Goal: Complete application form

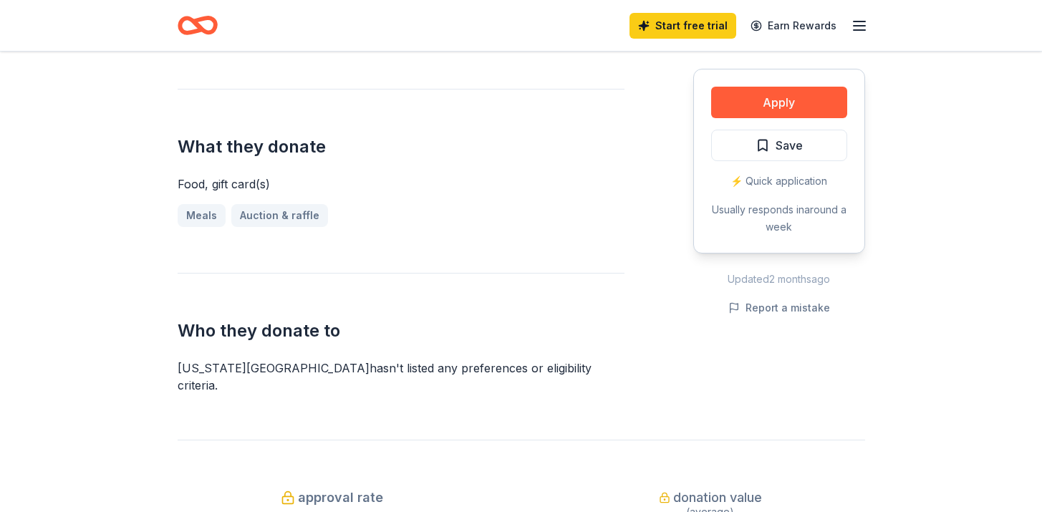
scroll to position [527, 0]
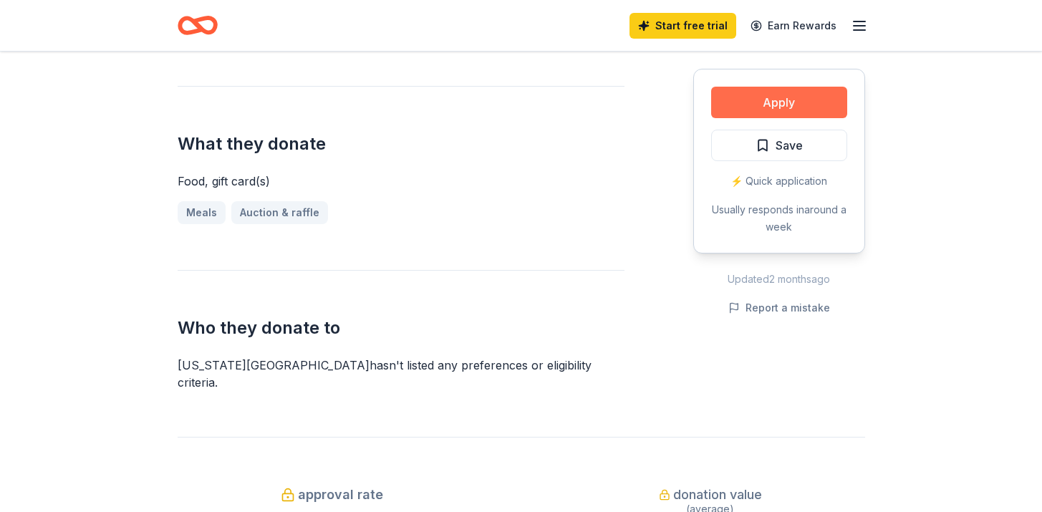
click at [810, 105] on button "Apply" at bounding box center [779, 103] width 136 height 32
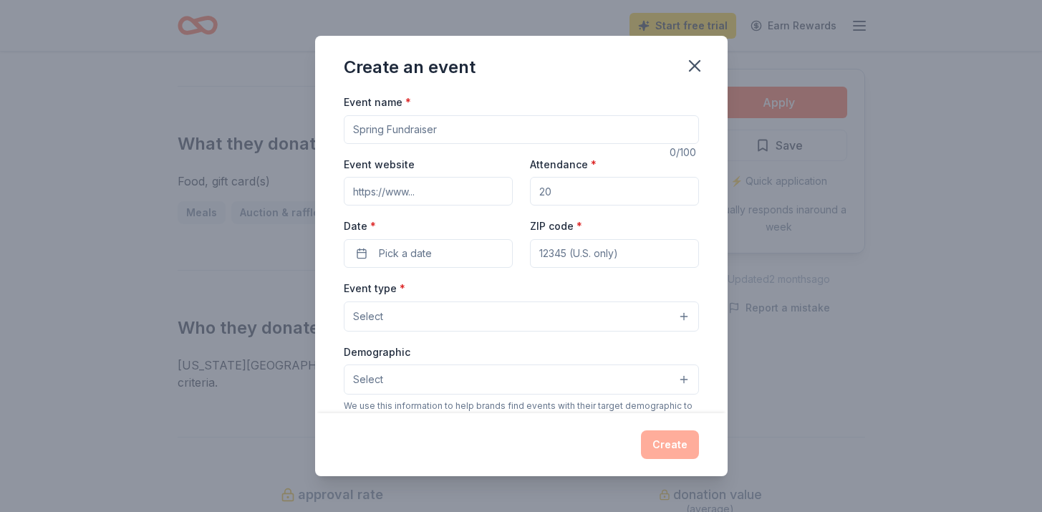
click at [584, 140] on input "Event name *" at bounding box center [521, 129] width 355 height 29
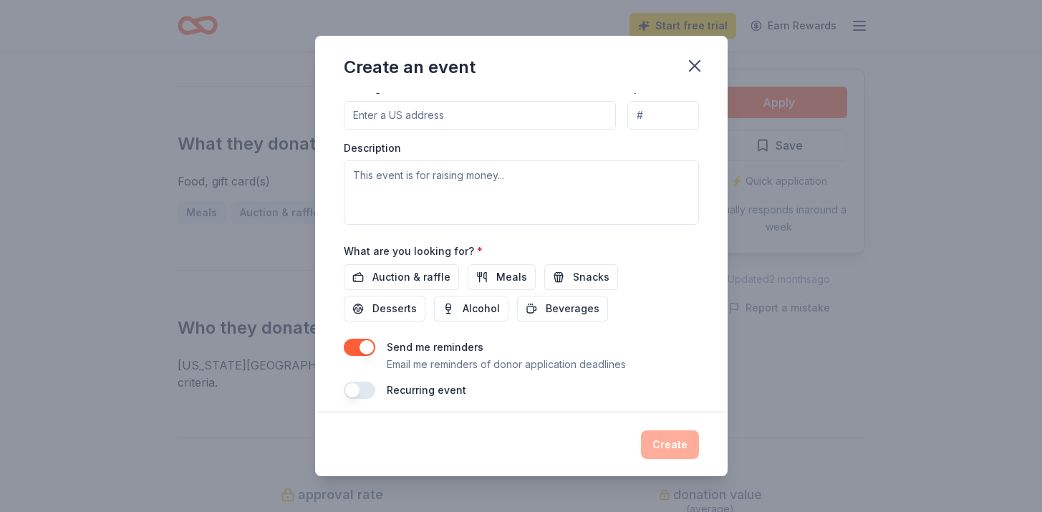
scroll to position [357, 0]
type input "Fundraiser Raffle"
click at [423, 275] on span "Auction & raffle" at bounding box center [412, 275] width 78 height 17
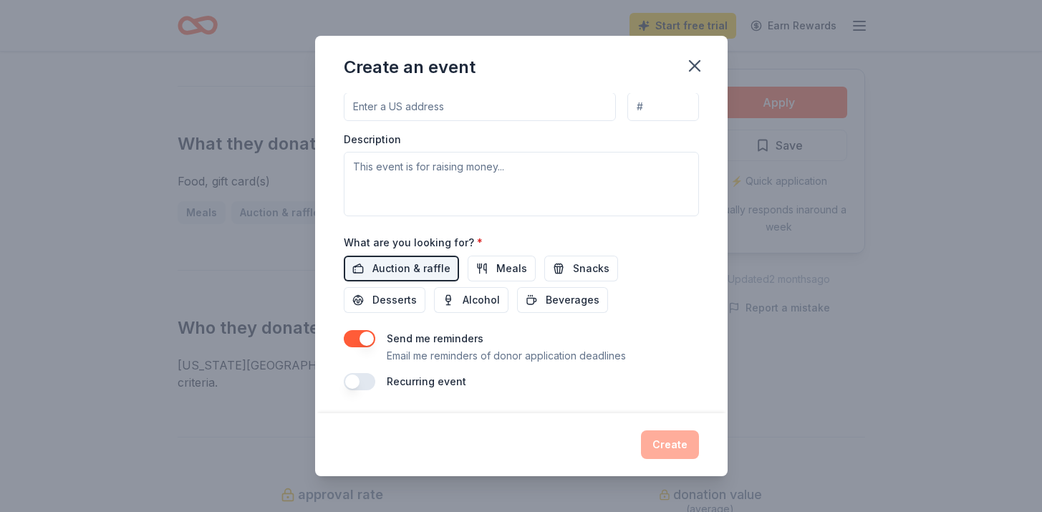
click at [358, 340] on button "button" at bounding box center [360, 338] width 32 height 17
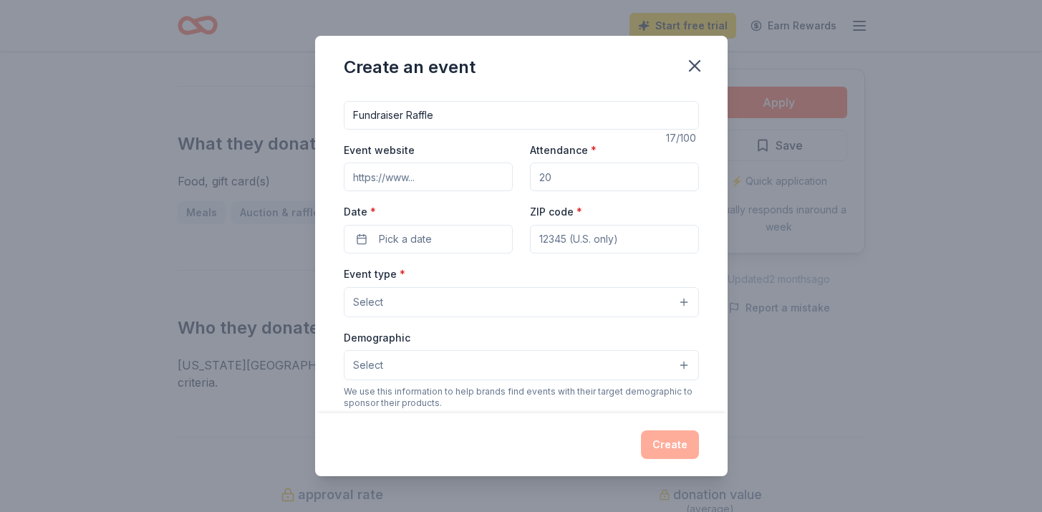
scroll to position [0, 0]
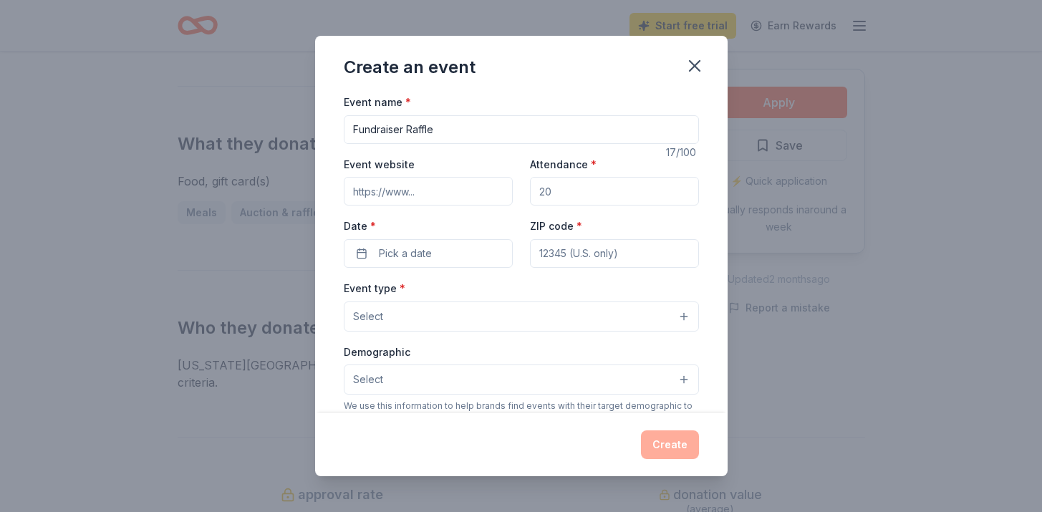
click at [436, 189] on input "Event website" at bounding box center [428, 191] width 169 height 29
paste input "https://www.kidslinkohio.com/kidslink-global"
type input "https://www.kidslinkohio.com/kidslink-global"
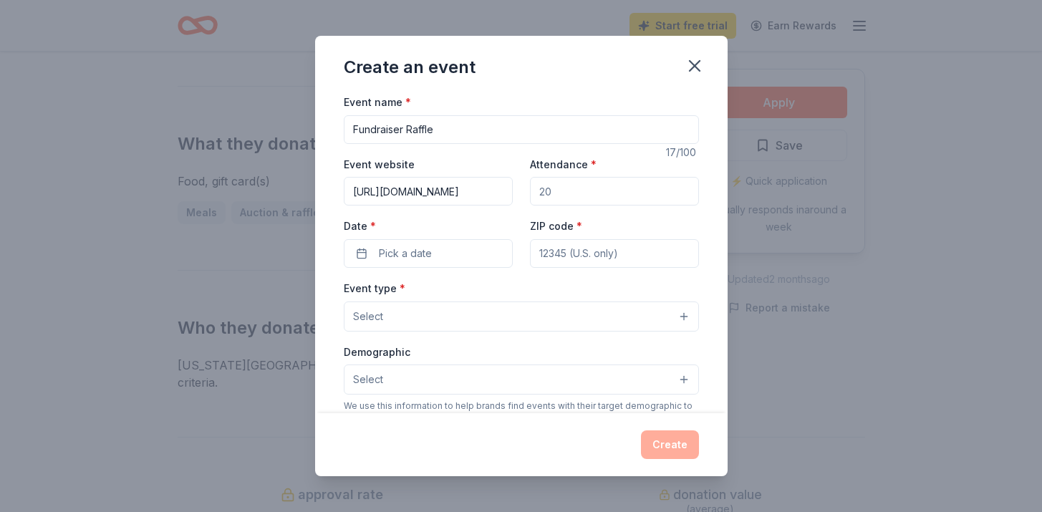
click at [568, 195] on input "Attendance *" at bounding box center [614, 191] width 169 height 29
type input "50"
click at [456, 258] on button "Pick a date" at bounding box center [428, 253] width 169 height 29
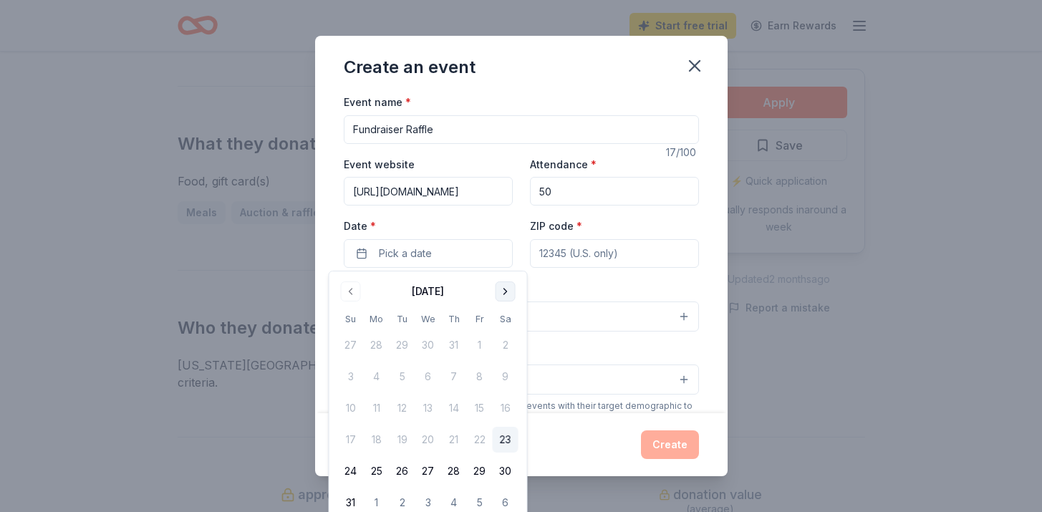
click at [506, 294] on button "Go to next month" at bounding box center [506, 292] width 20 height 20
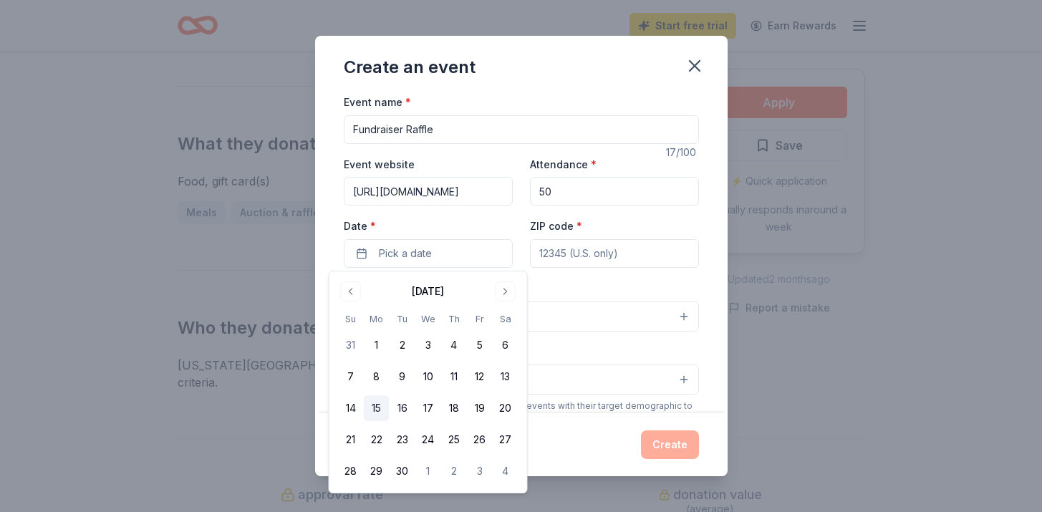
click at [381, 407] on button "15" at bounding box center [377, 408] width 26 height 26
click at [554, 261] on input "ZIP code *" at bounding box center [614, 253] width 169 height 29
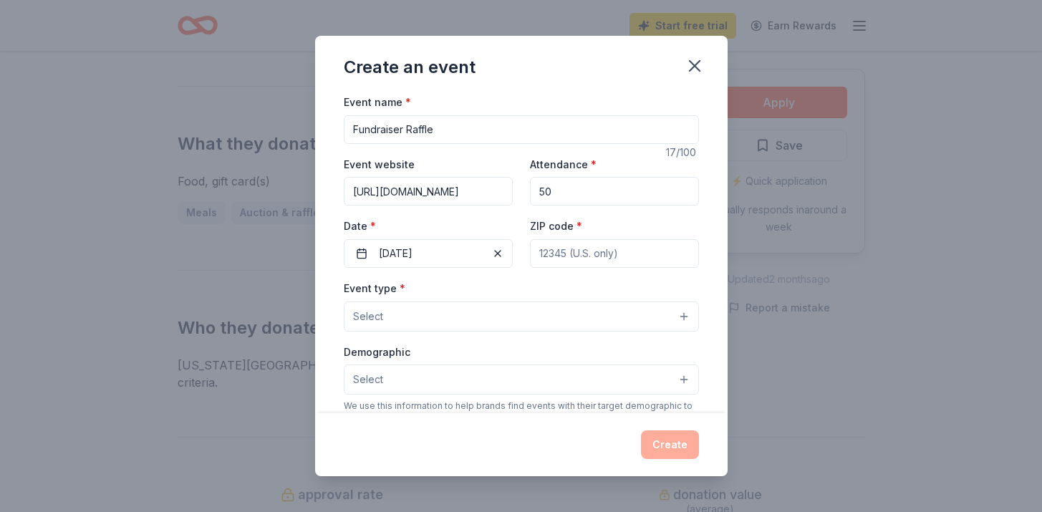
type input "44241"
click at [571, 197] on input "50" at bounding box center [614, 191] width 169 height 29
type input "50"
click at [575, 256] on input "44241" at bounding box center [614, 253] width 169 height 29
type input "44241"
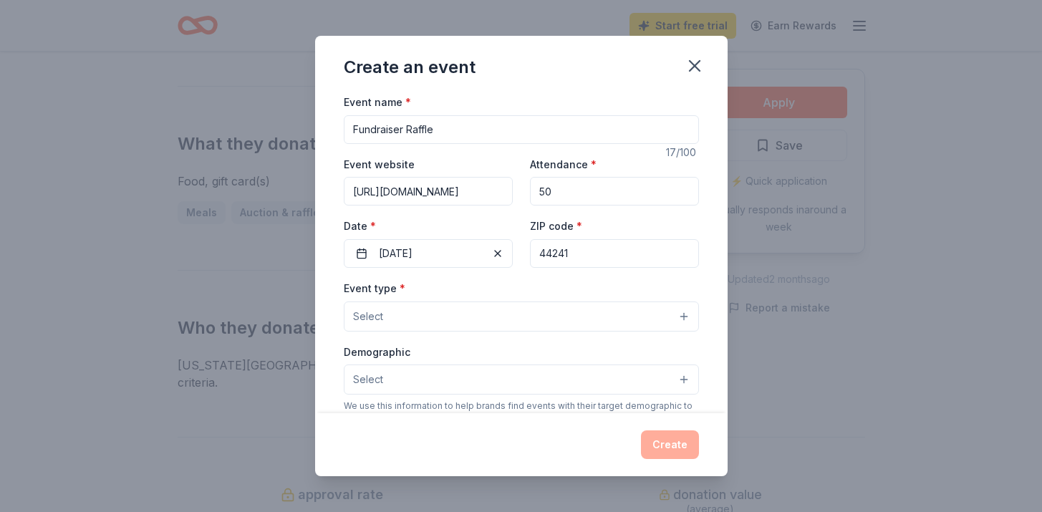
click at [453, 320] on button "Select" at bounding box center [521, 317] width 355 height 30
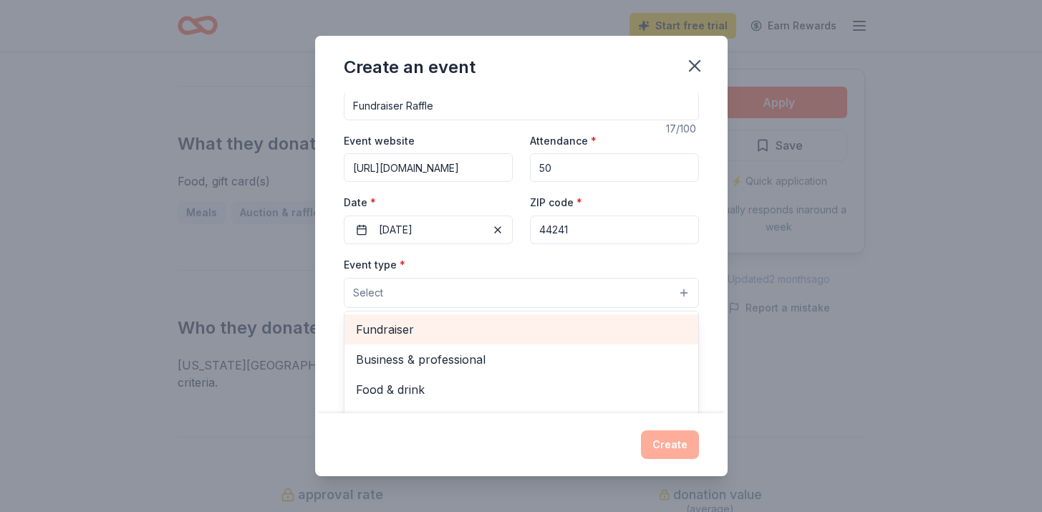
scroll to position [31, 0]
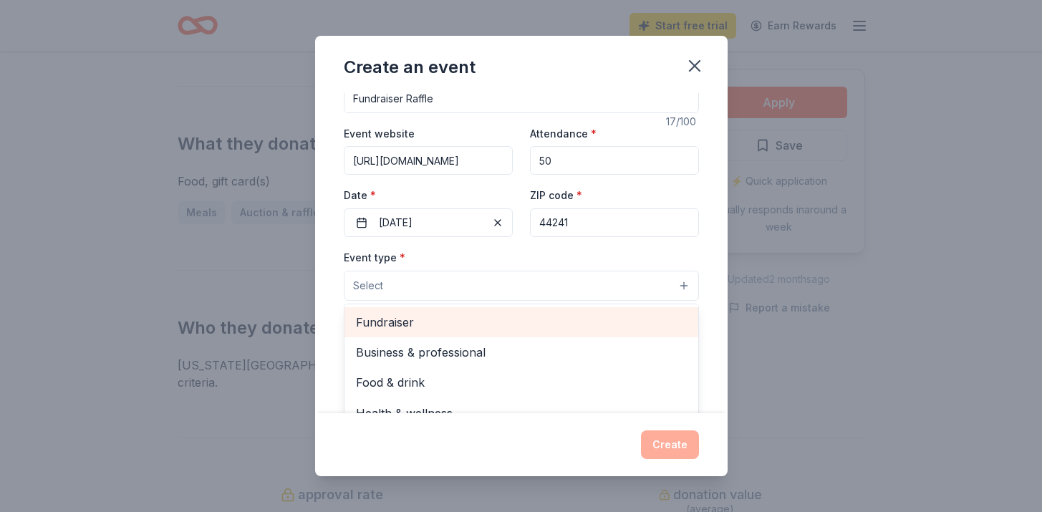
click at [451, 325] on span "Fundraiser" at bounding box center [521, 322] width 331 height 19
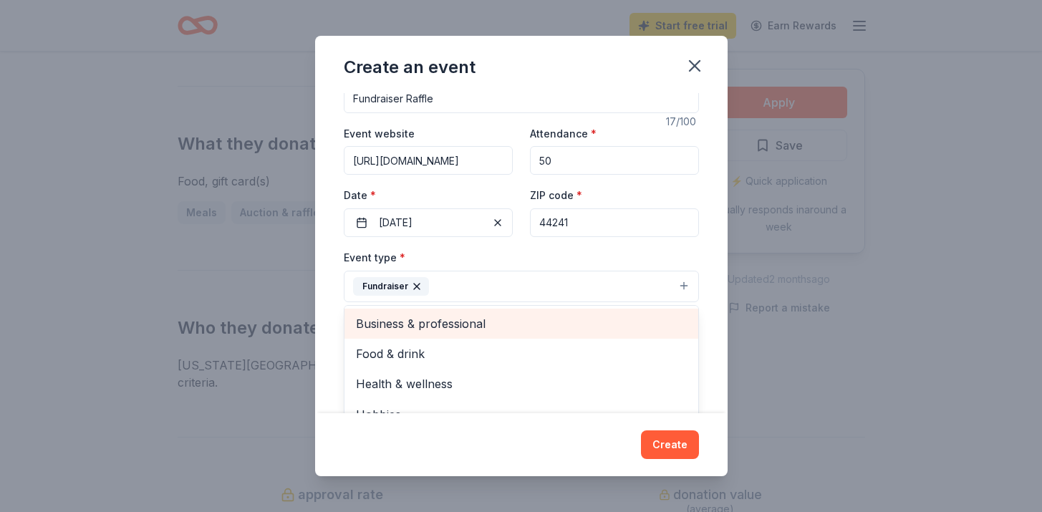
scroll to position [17, 0]
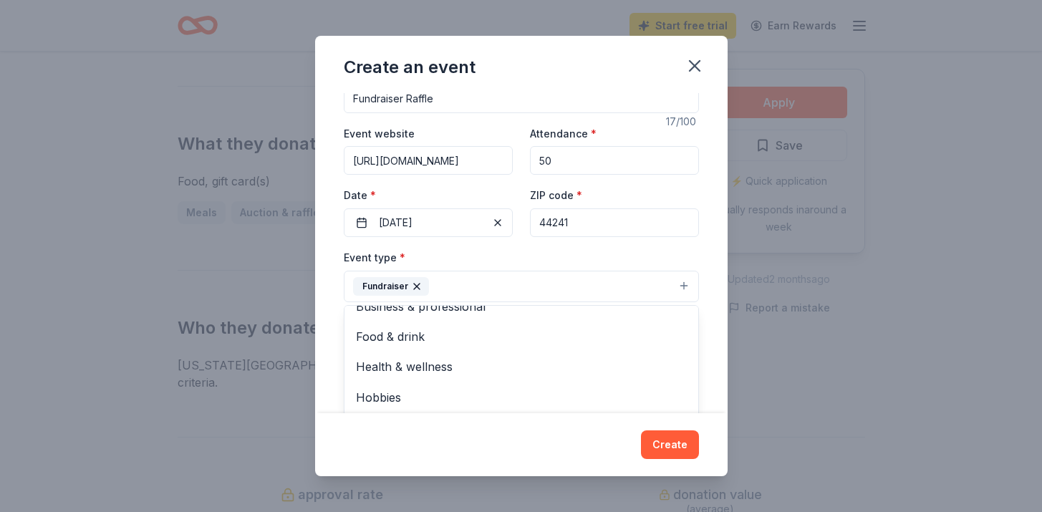
click at [514, 265] on div "Event type * Fundraiser Business & professional Food & drink Health & wellness …" at bounding box center [521, 276] width 355 height 54
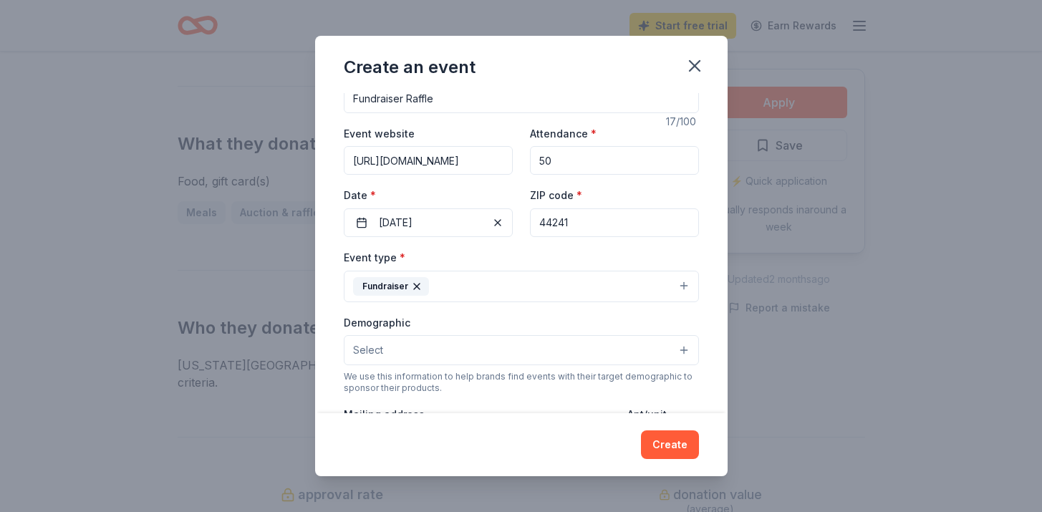
scroll to position [109, 0]
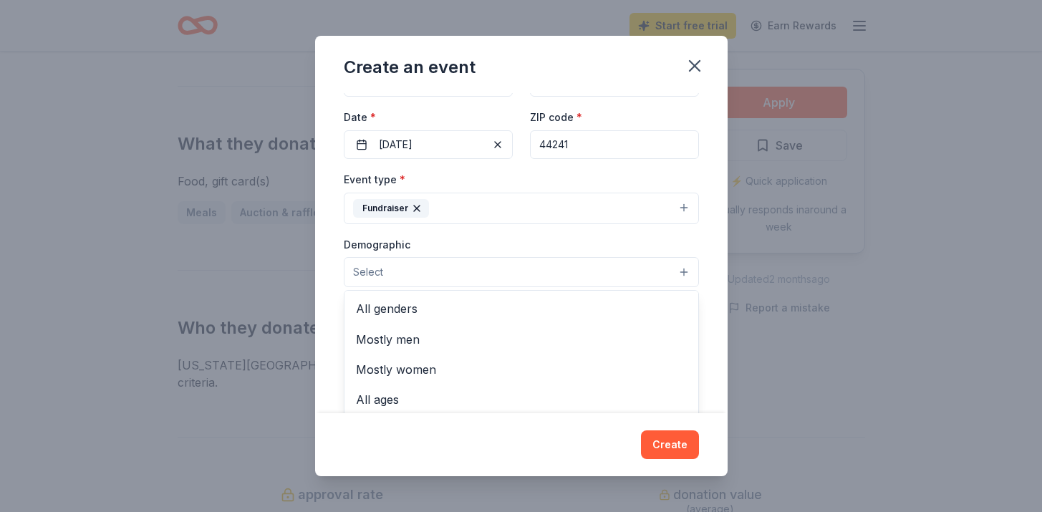
click at [510, 279] on button "Select" at bounding box center [521, 272] width 355 height 30
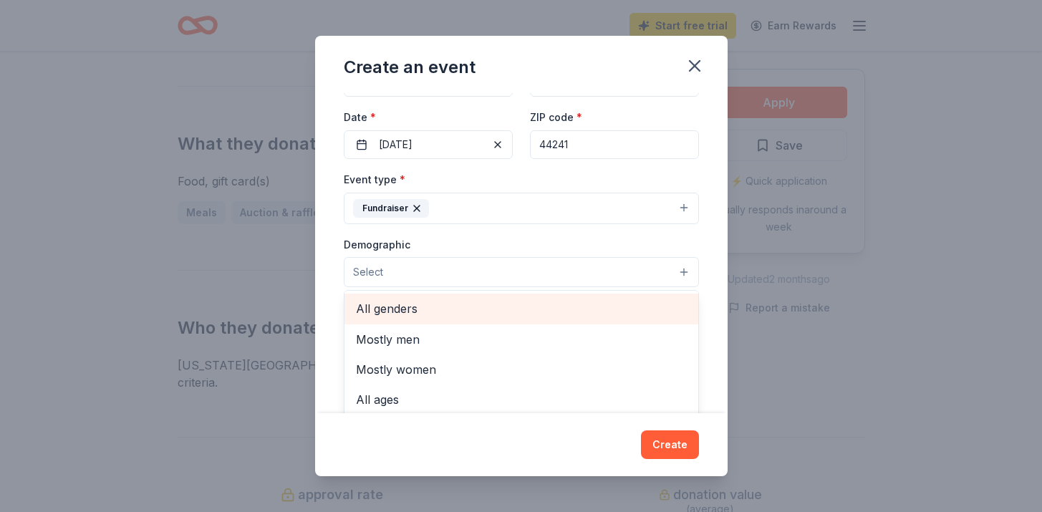
click at [501, 297] on div "All genders" at bounding box center [522, 309] width 354 height 30
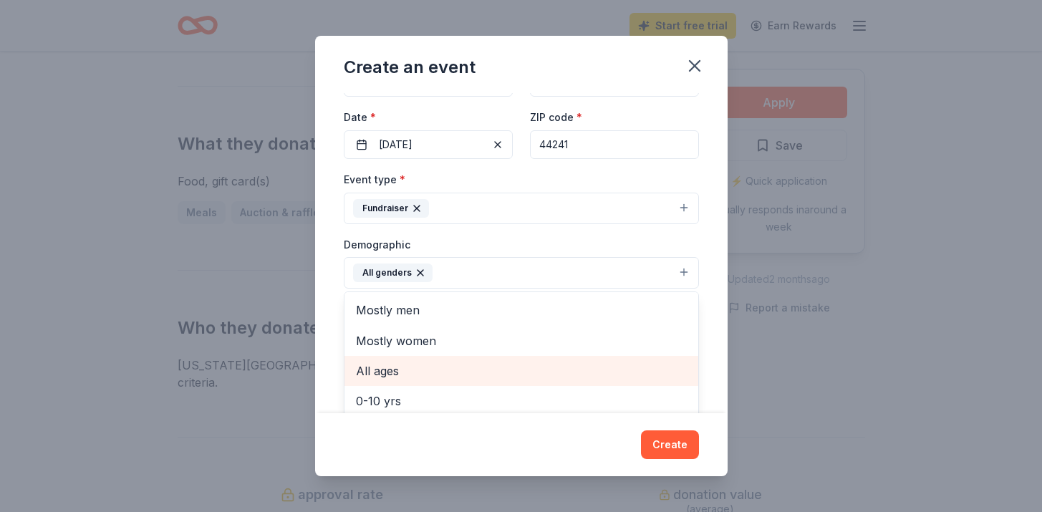
click at [479, 363] on span "All ages" at bounding box center [521, 371] width 331 height 19
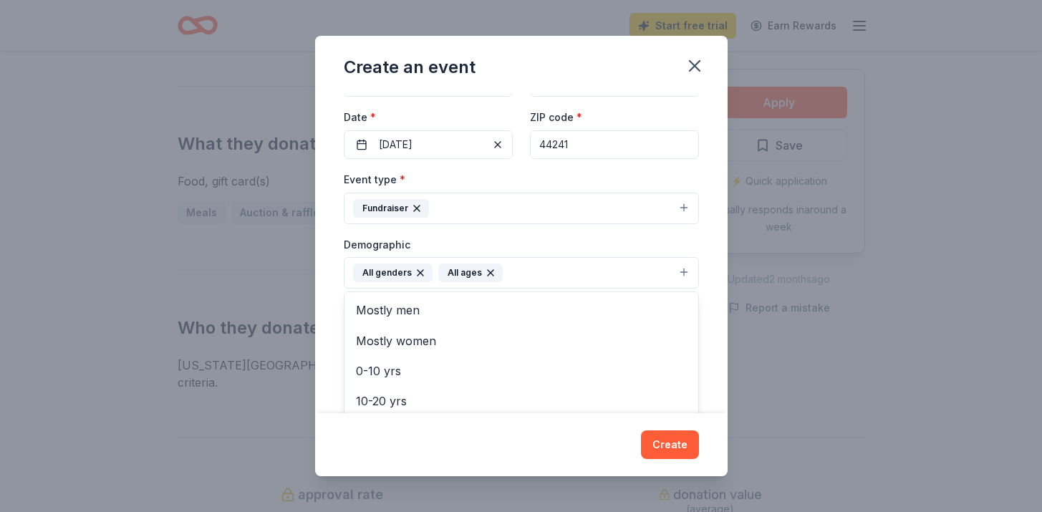
click at [544, 247] on div "Demographic All genders All ages Mostly men Mostly women 0-10 yrs 10-20 yrs 20-…" at bounding box center [521, 263] width 355 height 54
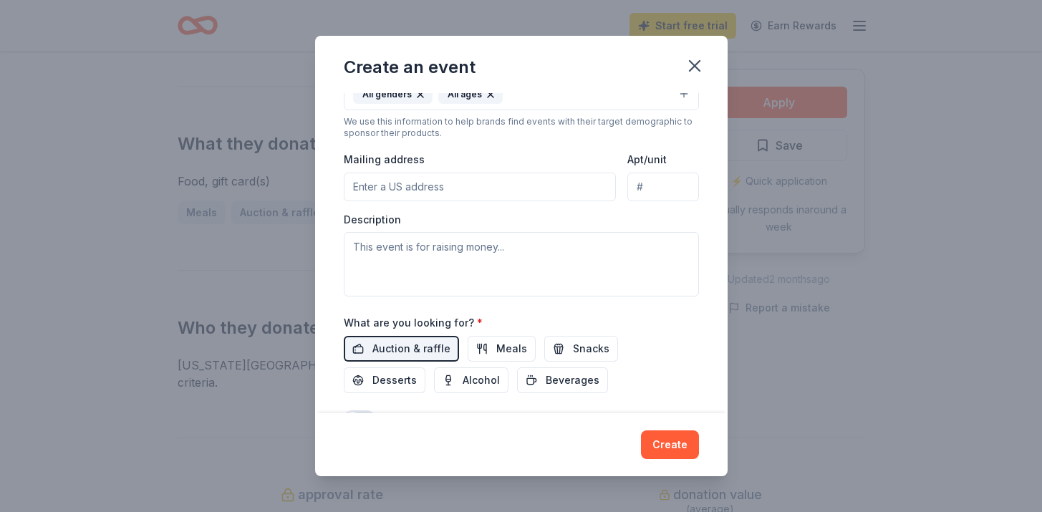
scroll to position [299, 0]
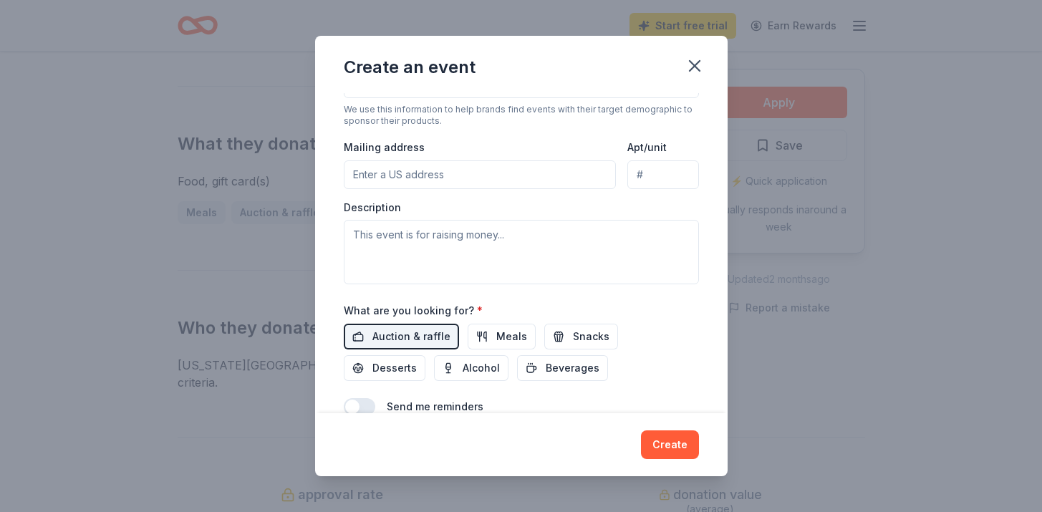
click at [551, 173] on input "Mailing address" at bounding box center [480, 174] width 273 height 29
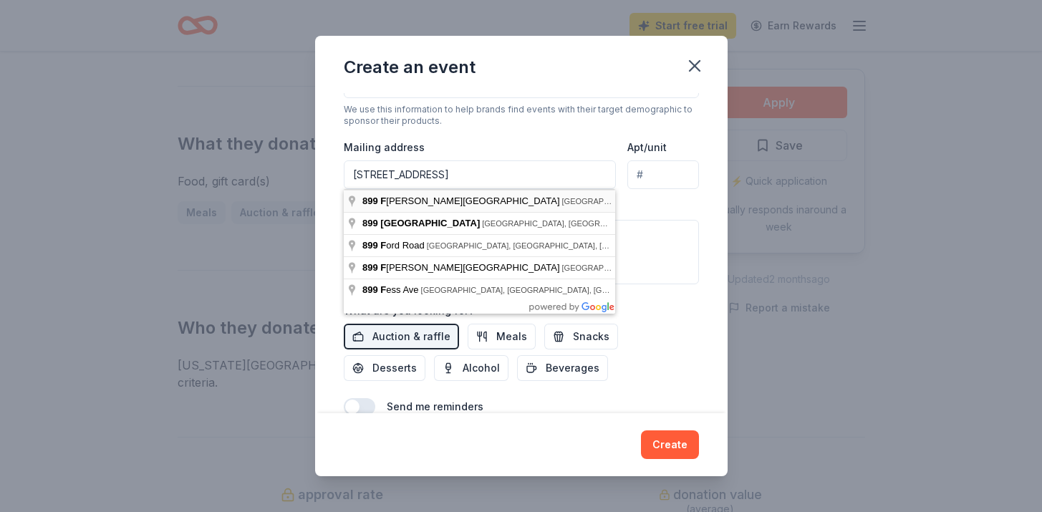
type input "899 Frost Road, Streetsboro, OH, 44241"
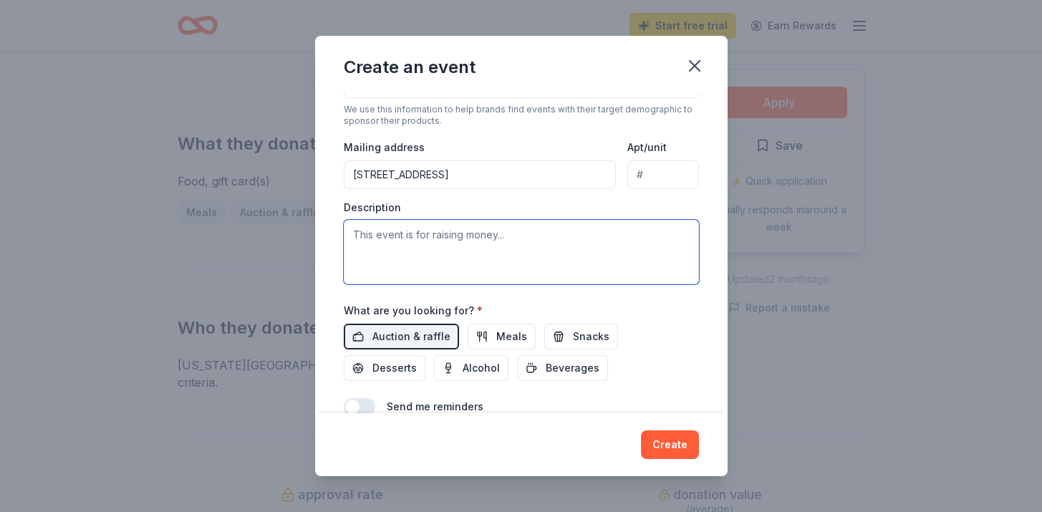
click at [473, 255] on textarea at bounding box center [521, 252] width 355 height 64
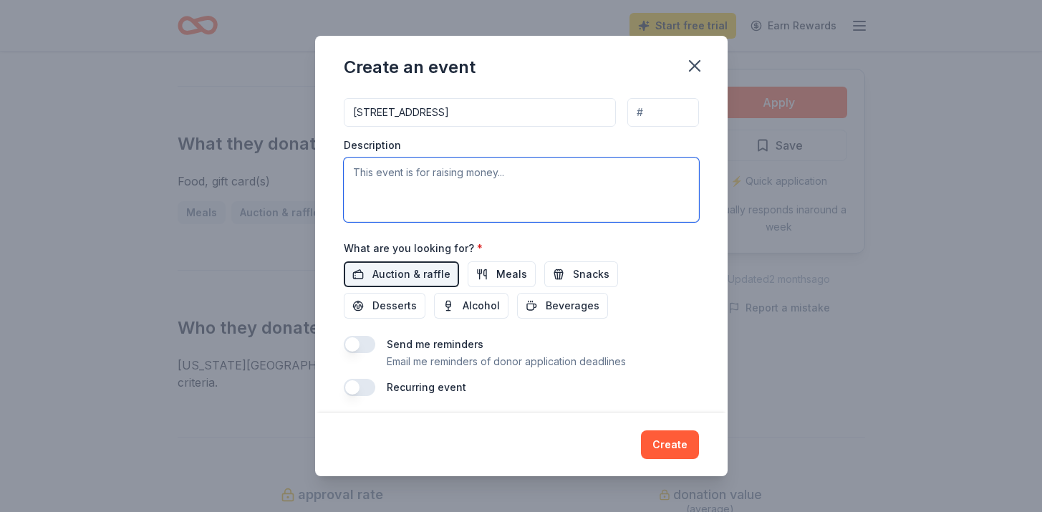
scroll to position [368, 0]
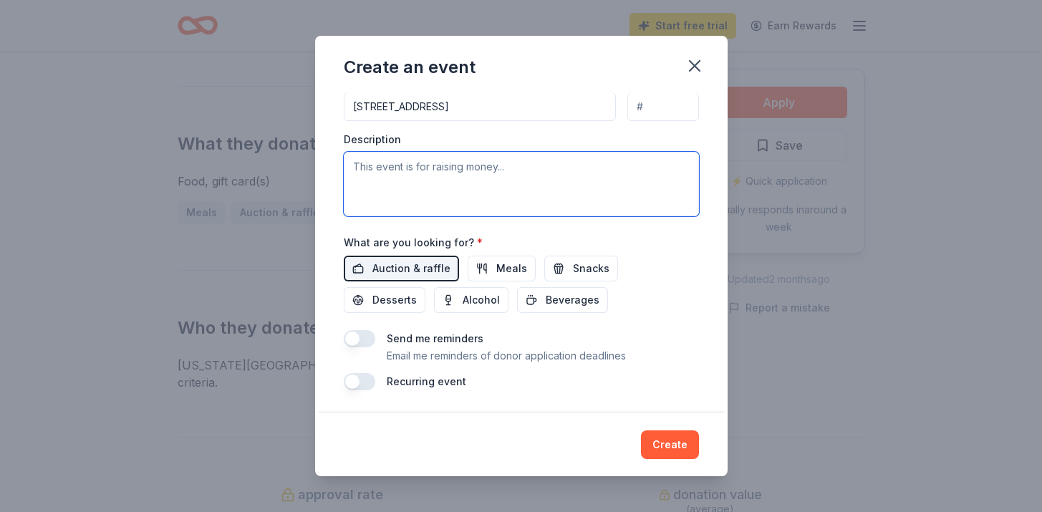
paste textarea "KidsLink Global sends teams of autism professionals to schools, hospitals and c…"
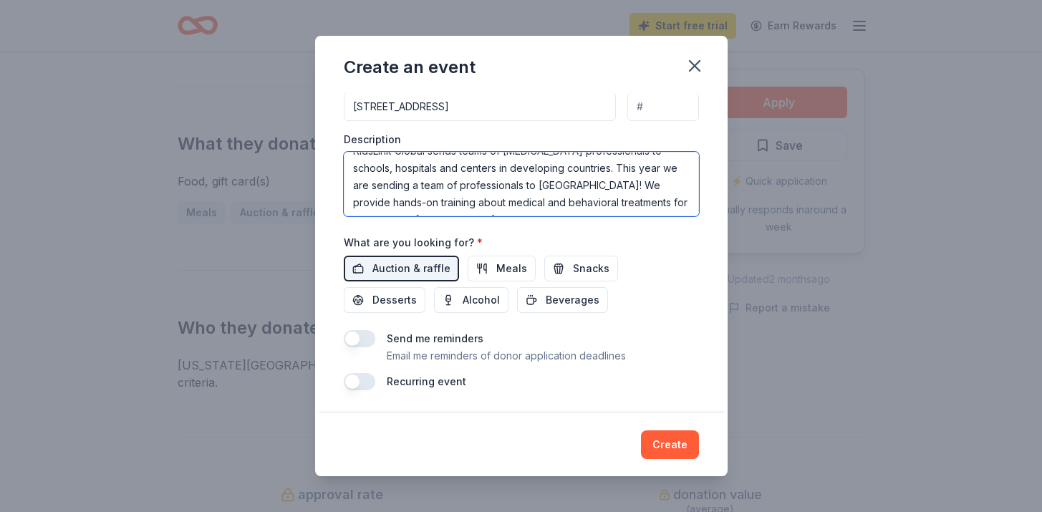
scroll to position [12, 0]
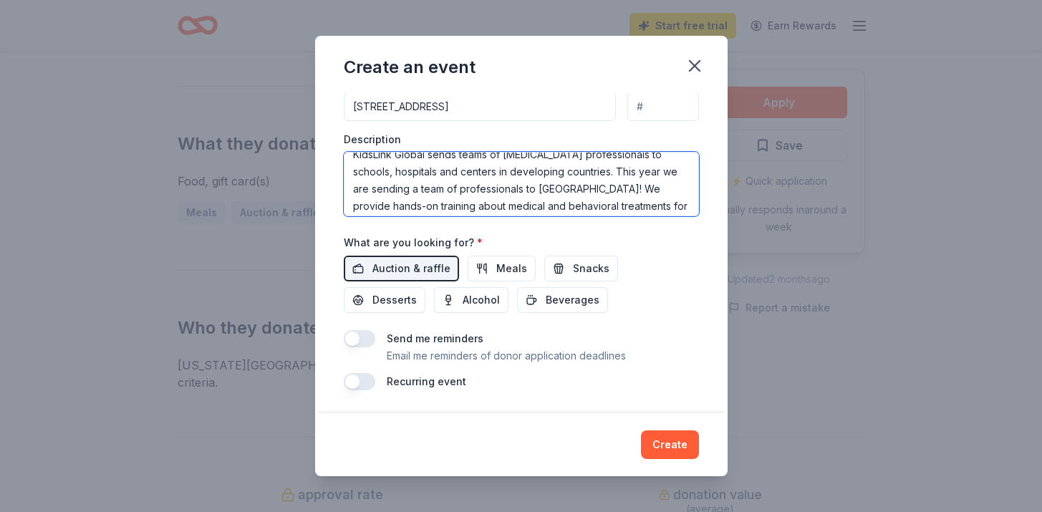
drag, startPoint x: 572, startPoint y: 171, endPoint x: 560, endPoint y: 192, distance: 24.7
click at [560, 192] on textarea "KidsLink Global sends teams of autism professionals to schools, hospitals and c…" at bounding box center [521, 184] width 355 height 64
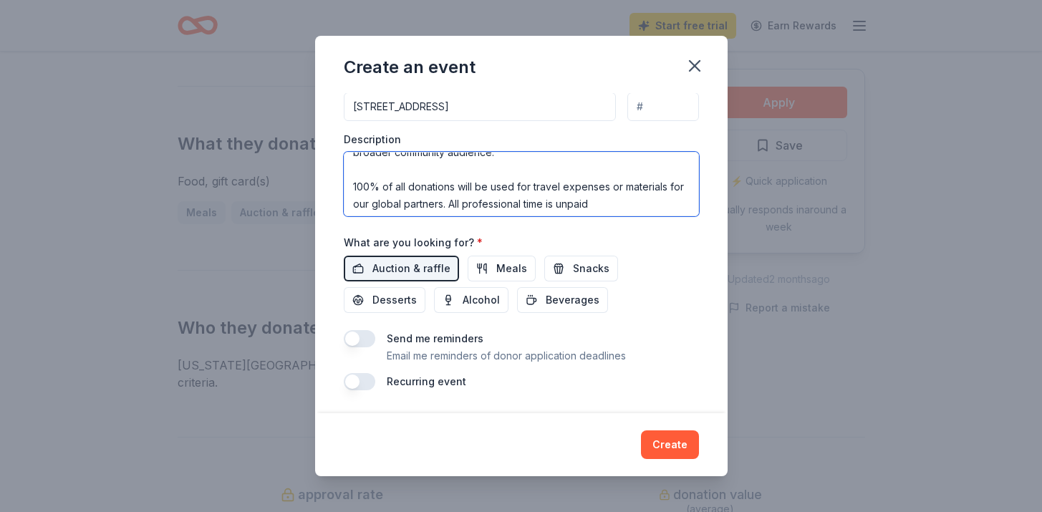
scroll to position [206, 0]
type textarea "KidsLink Global sends teams of autism professionals to schools, hospitals and c…"
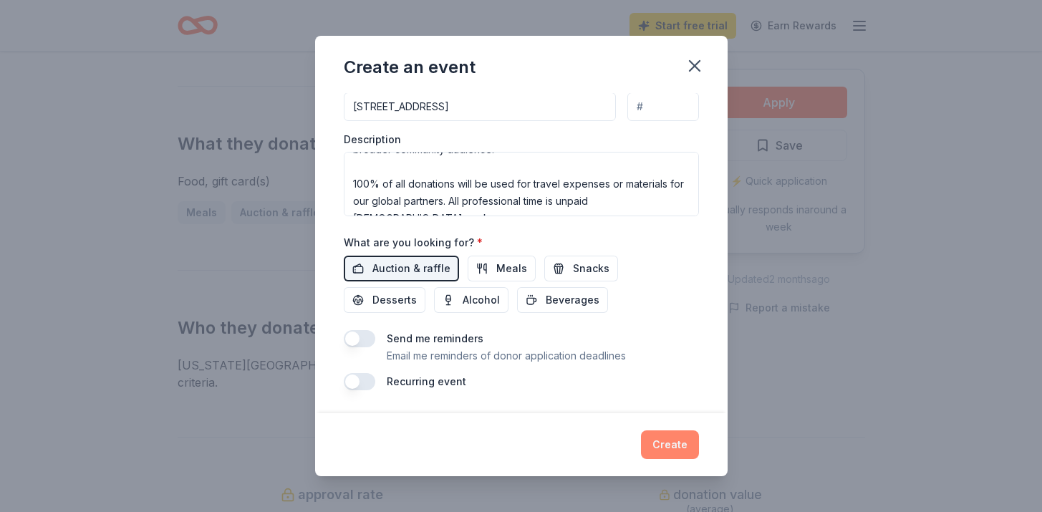
click at [667, 444] on button "Create" at bounding box center [670, 445] width 58 height 29
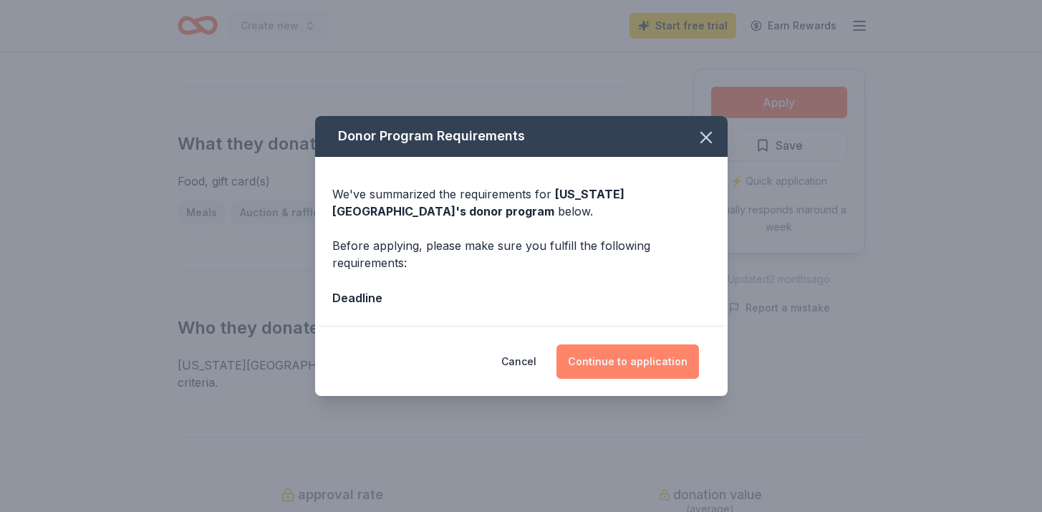
click at [622, 363] on button "Continue to application" at bounding box center [628, 362] width 143 height 34
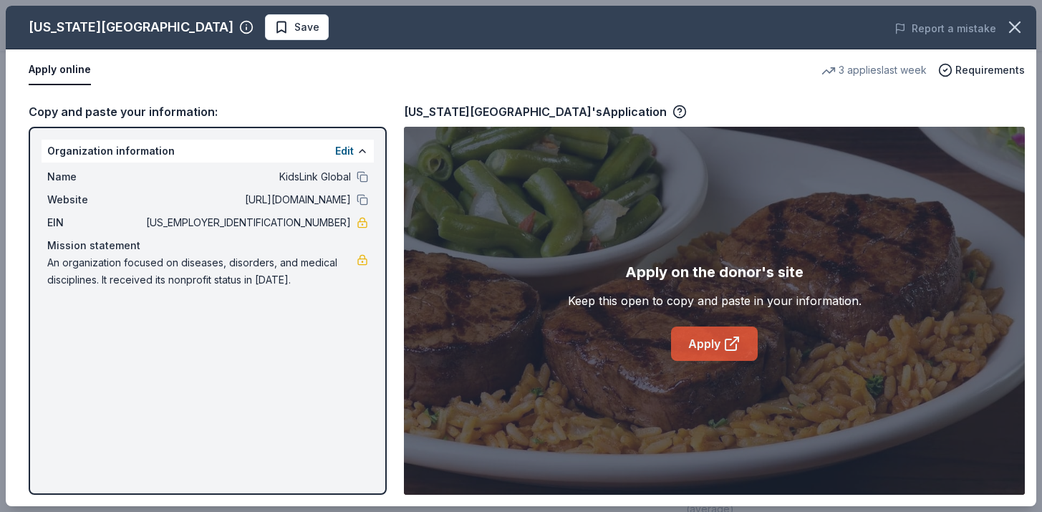
click at [701, 350] on link "Apply" at bounding box center [714, 344] width 87 height 34
click at [709, 338] on link "Apply" at bounding box center [714, 344] width 87 height 34
click at [1017, 33] on icon "button" at bounding box center [1015, 27] width 20 height 20
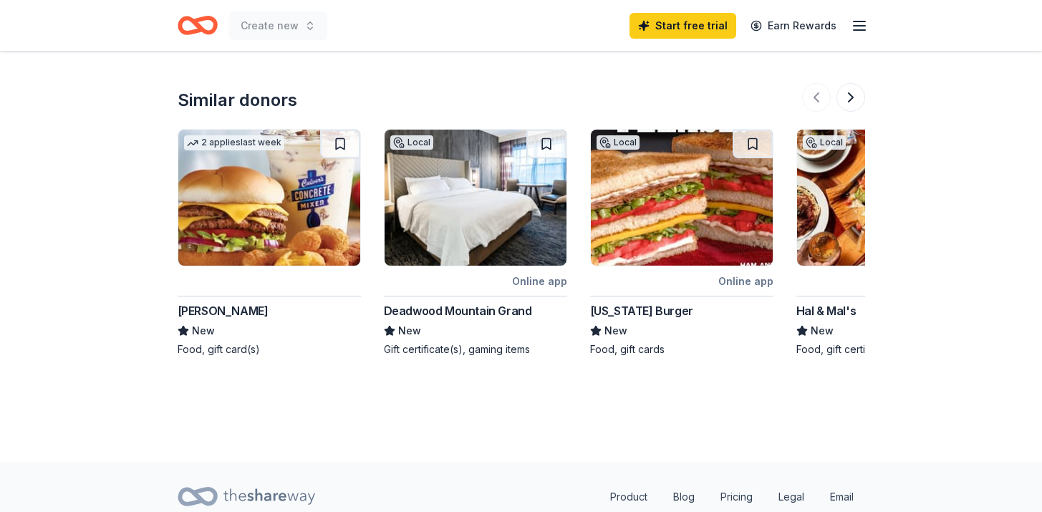
scroll to position [1846, 0]
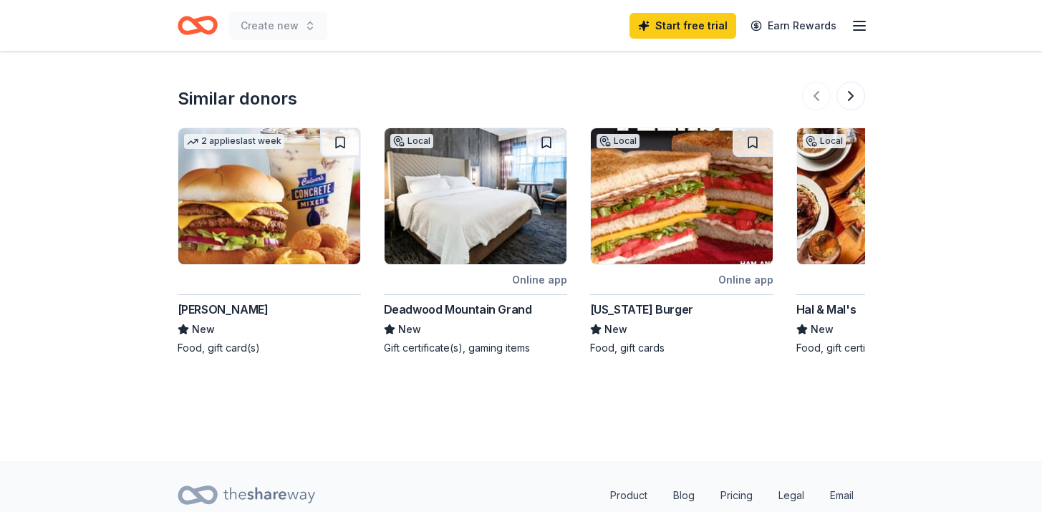
click at [300, 221] on img at bounding box center [269, 196] width 182 height 136
click at [850, 82] on button at bounding box center [851, 96] width 29 height 29
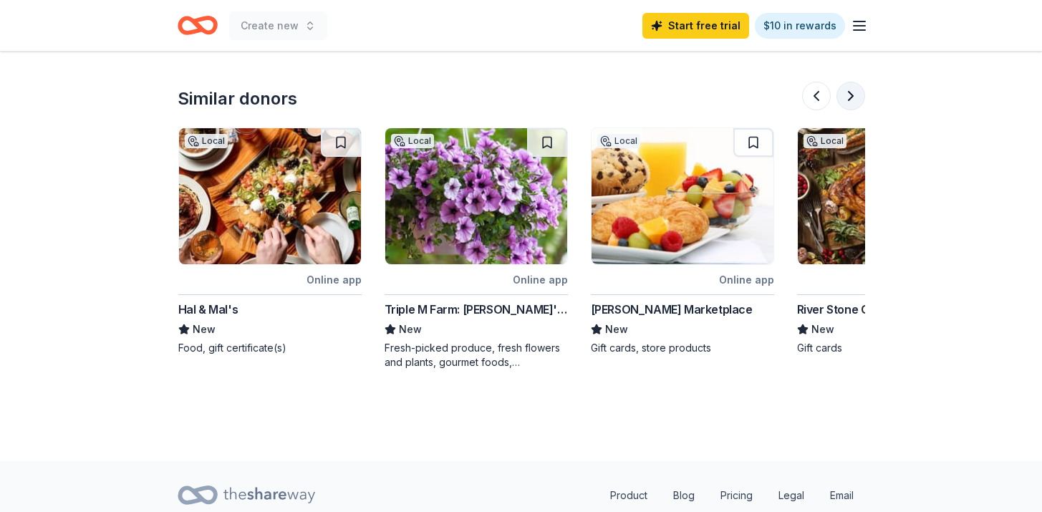
scroll to position [0, 619]
click at [850, 82] on button at bounding box center [851, 96] width 29 height 29
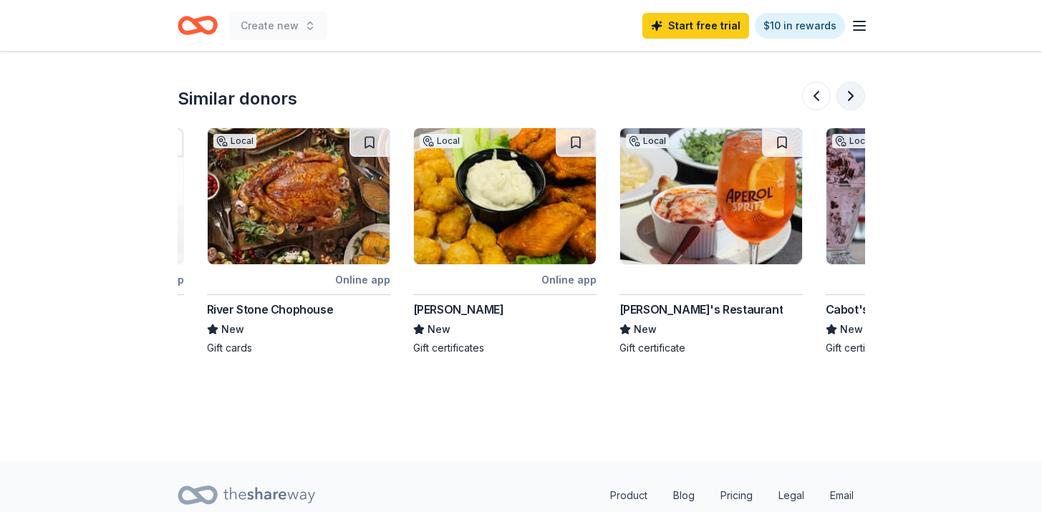
scroll to position [0, 1238]
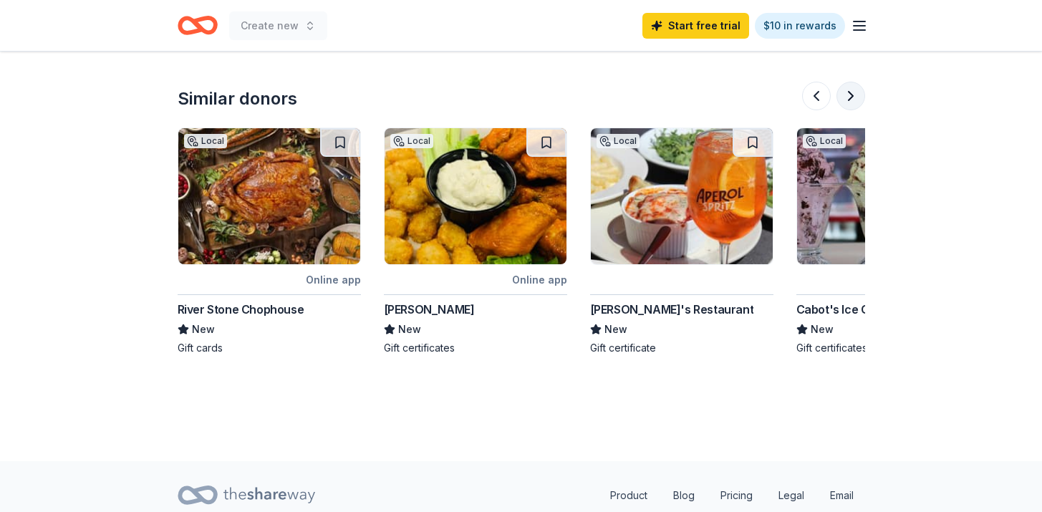
click at [850, 82] on button at bounding box center [851, 96] width 29 height 29
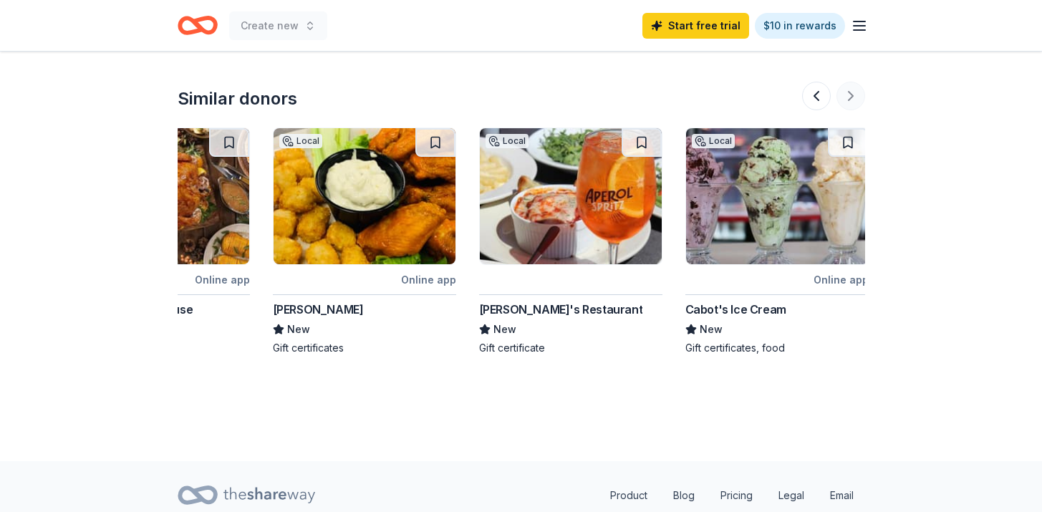
scroll to position [0, 1353]
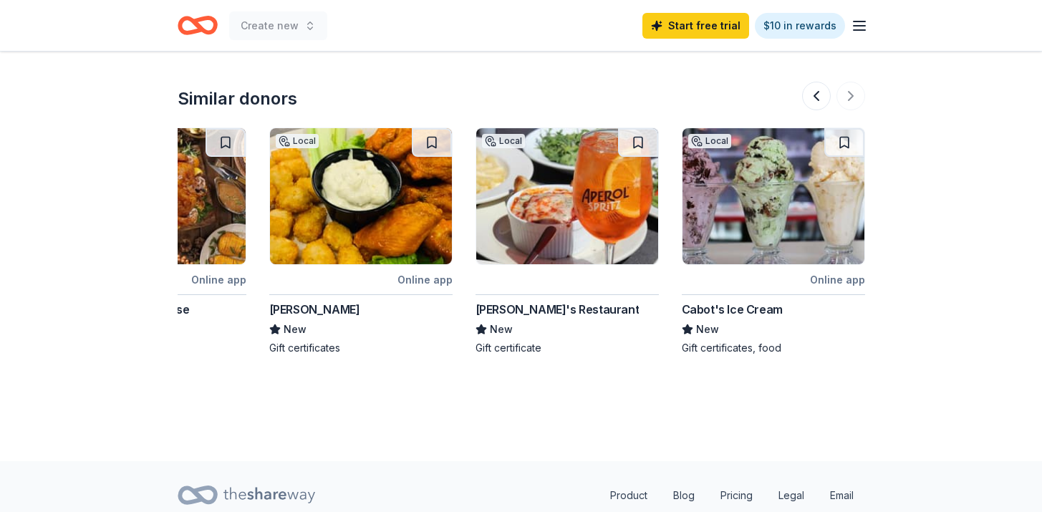
click at [850, 82] on div at bounding box center [833, 96] width 63 height 29
click at [852, 86] on div at bounding box center [833, 96] width 63 height 29
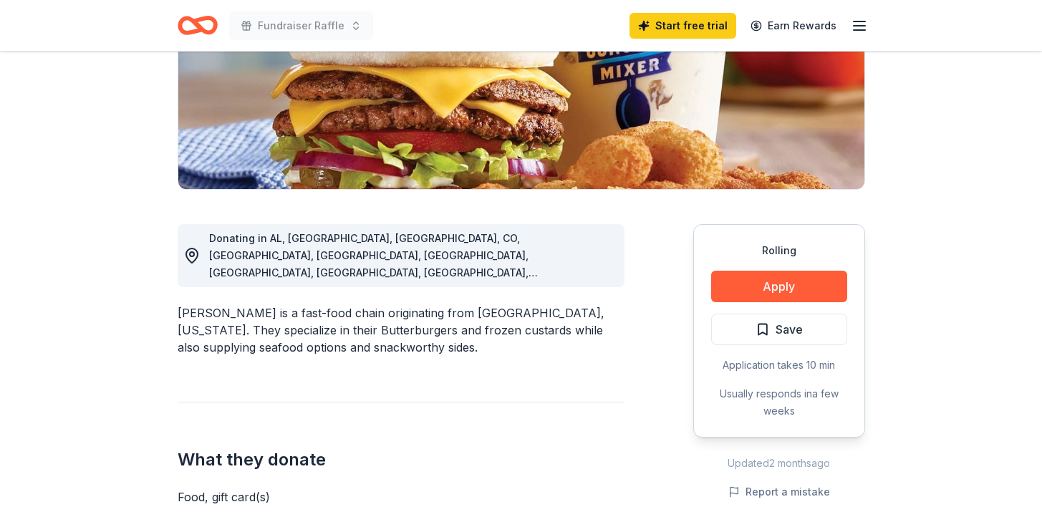
scroll to position [254, 0]
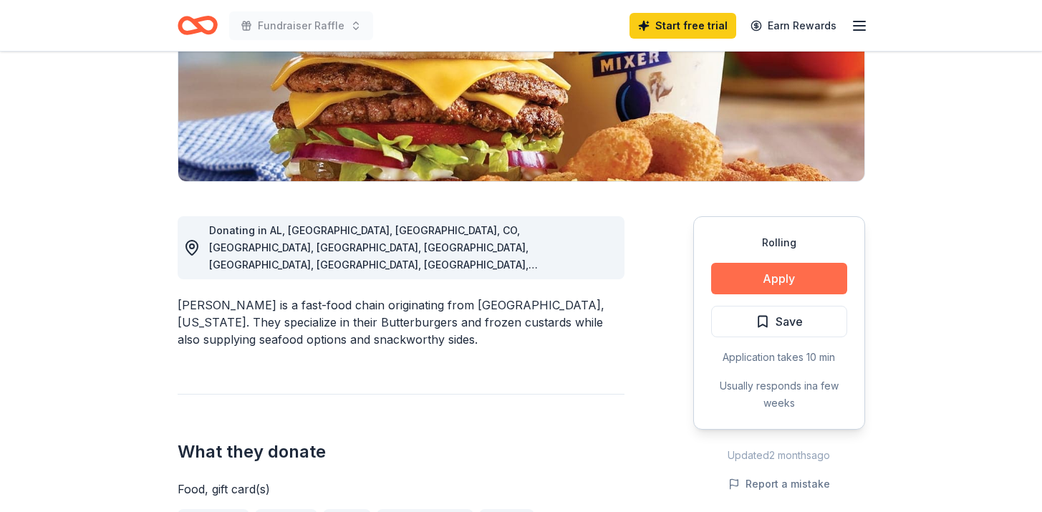
click at [796, 274] on button "Apply" at bounding box center [779, 279] width 136 height 32
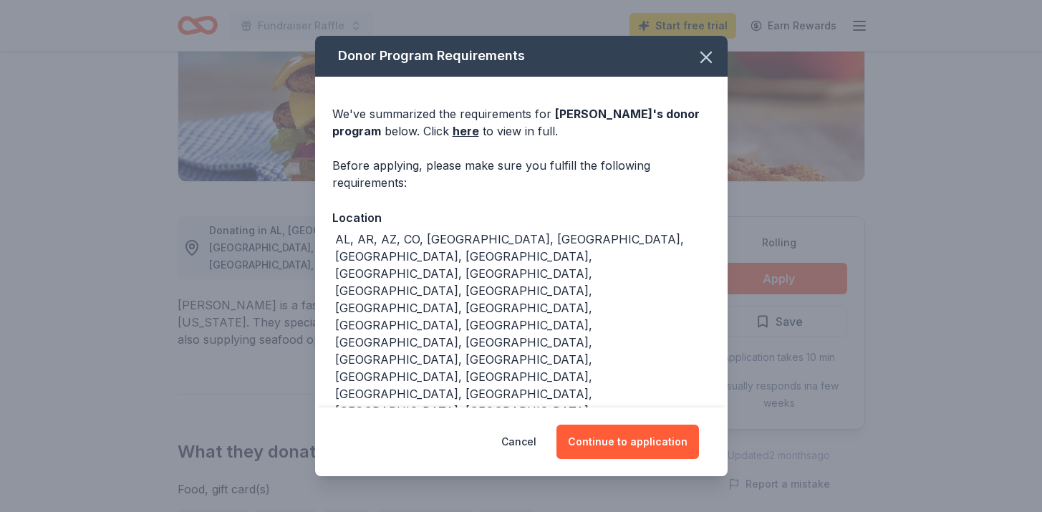
scroll to position [3, 0]
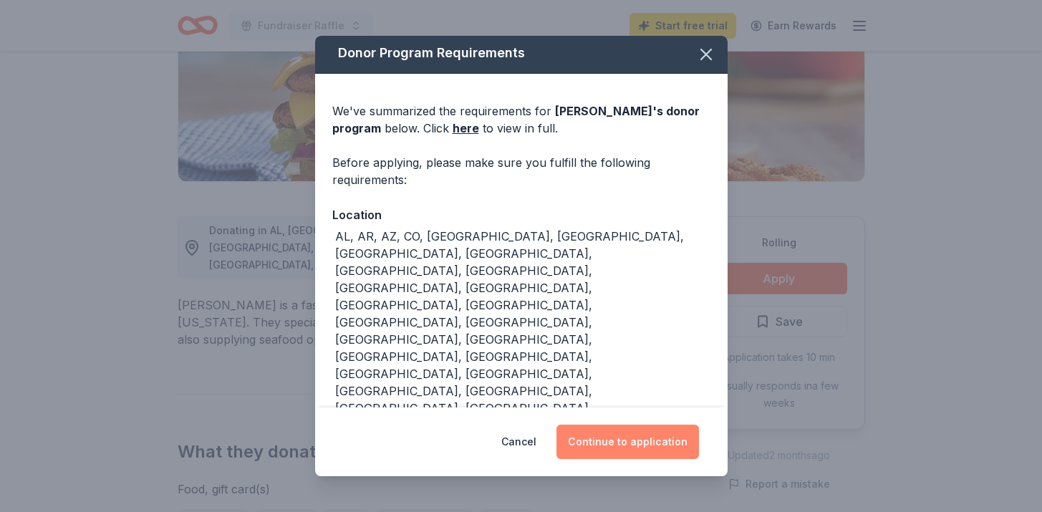
click at [617, 438] on button "Continue to application" at bounding box center [628, 442] width 143 height 34
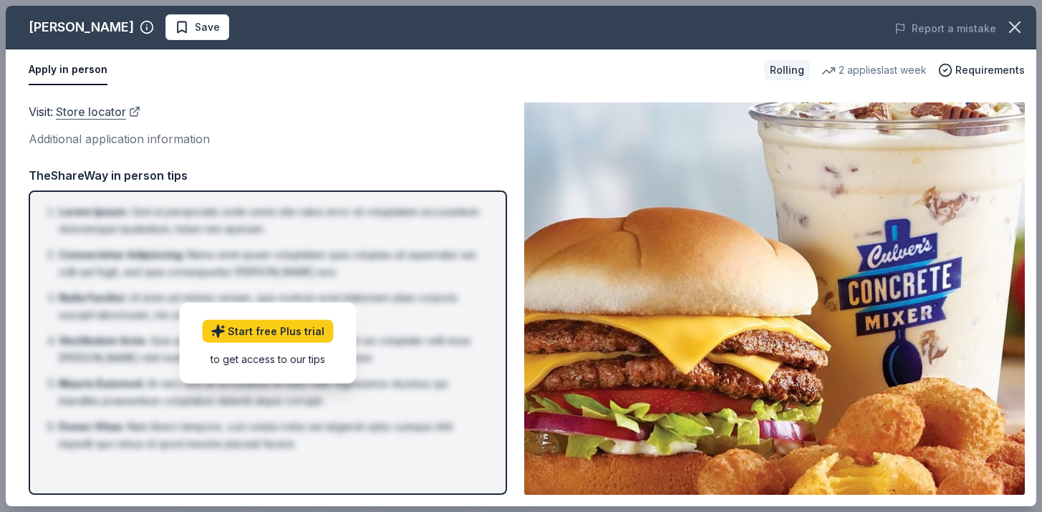
click at [112, 113] on link "Store locator" at bounding box center [98, 111] width 85 height 19
click at [1013, 35] on icon "button" at bounding box center [1015, 27] width 20 height 20
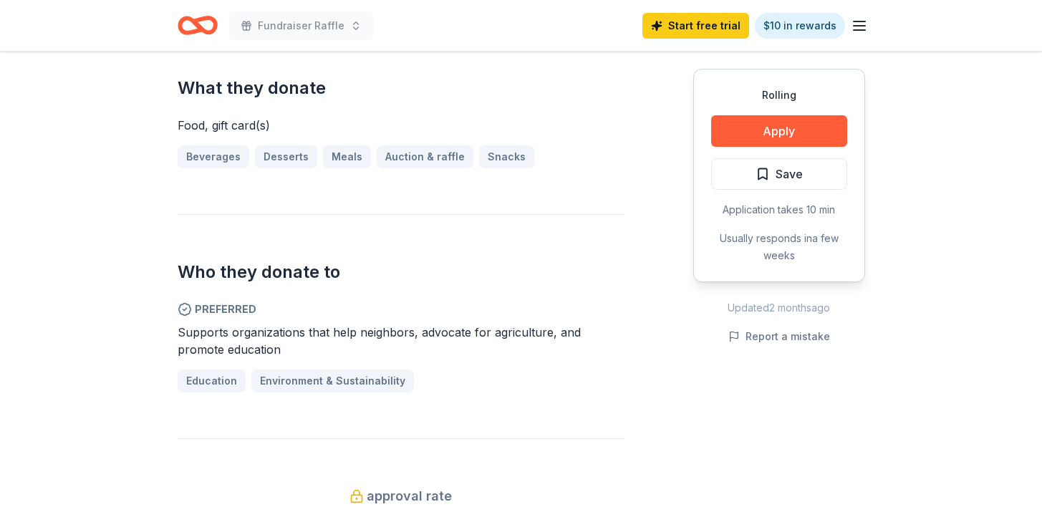
scroll to position [677, 0]
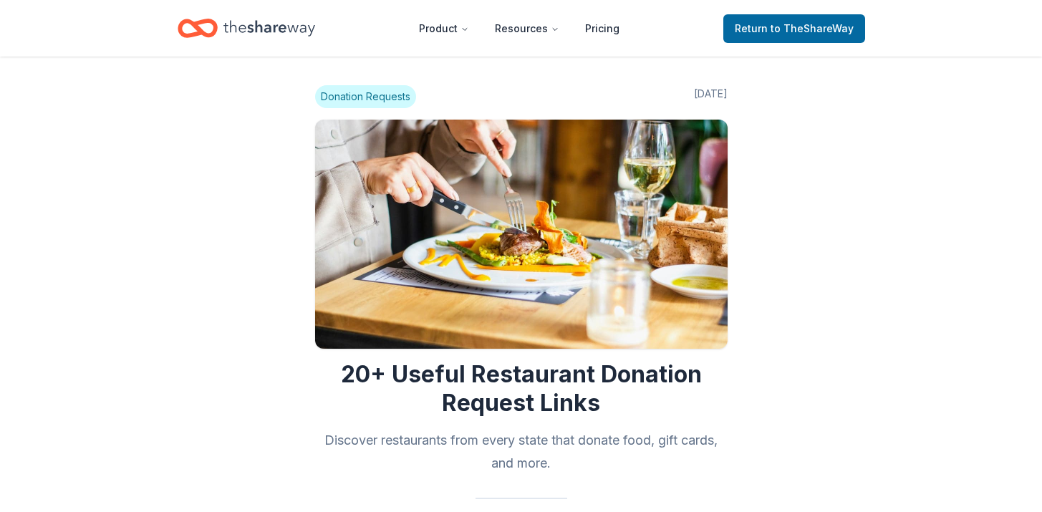
scroll to position [1707, 0]
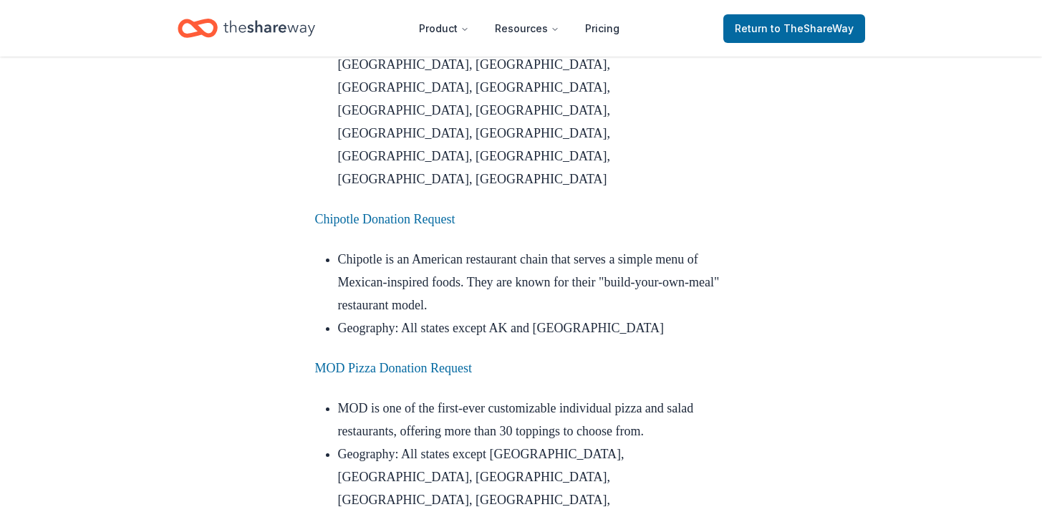
scroll to position [5104, 0]
